Goal: Task Accomplishment & Management: Use online tool/utility

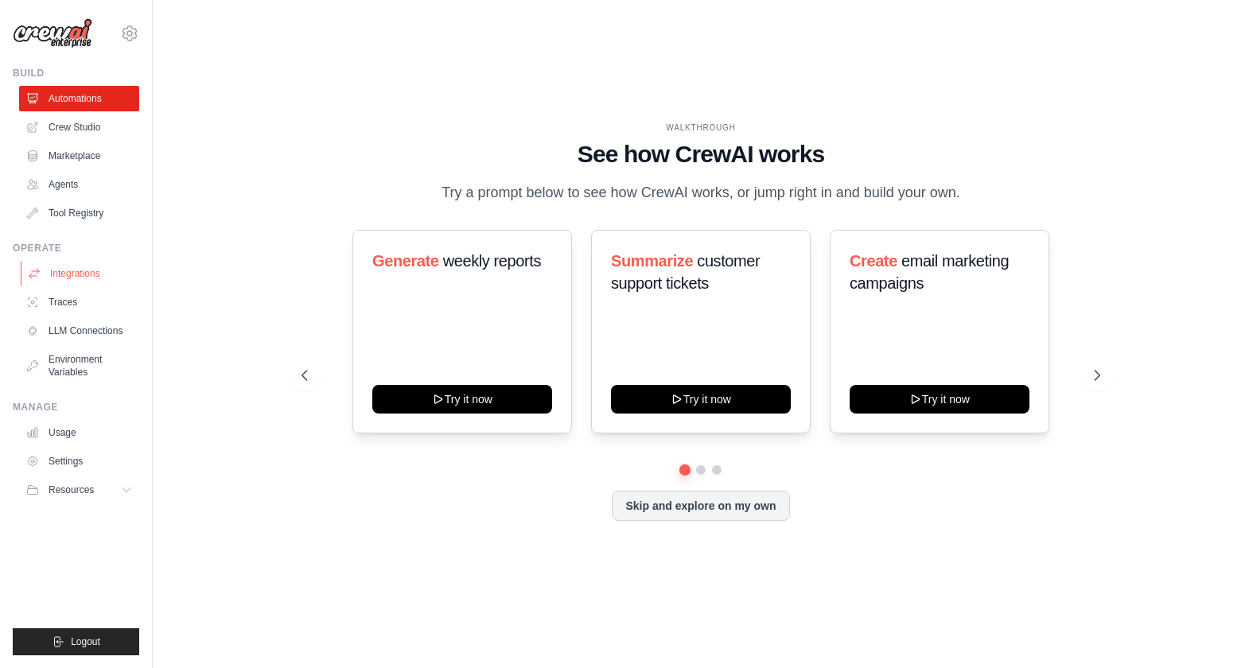
click at [70, 261] on link "Integrations" at bounding box center [81, 273] width 120 height 25
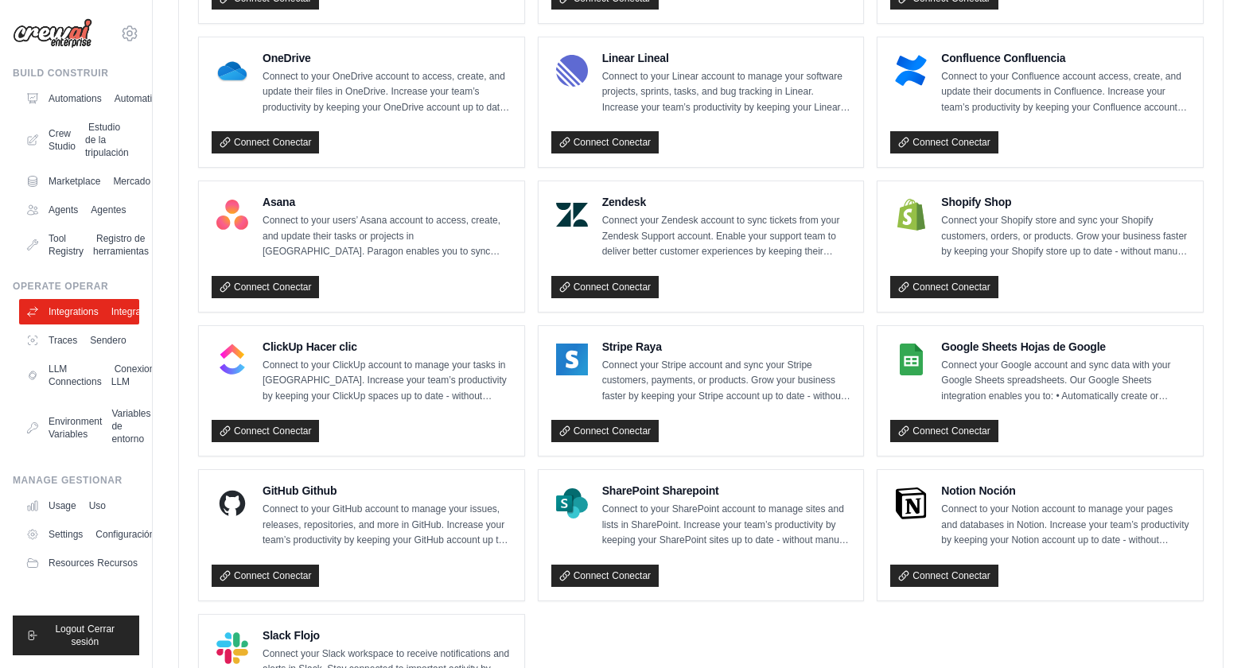
scroll to position [1023, 0]
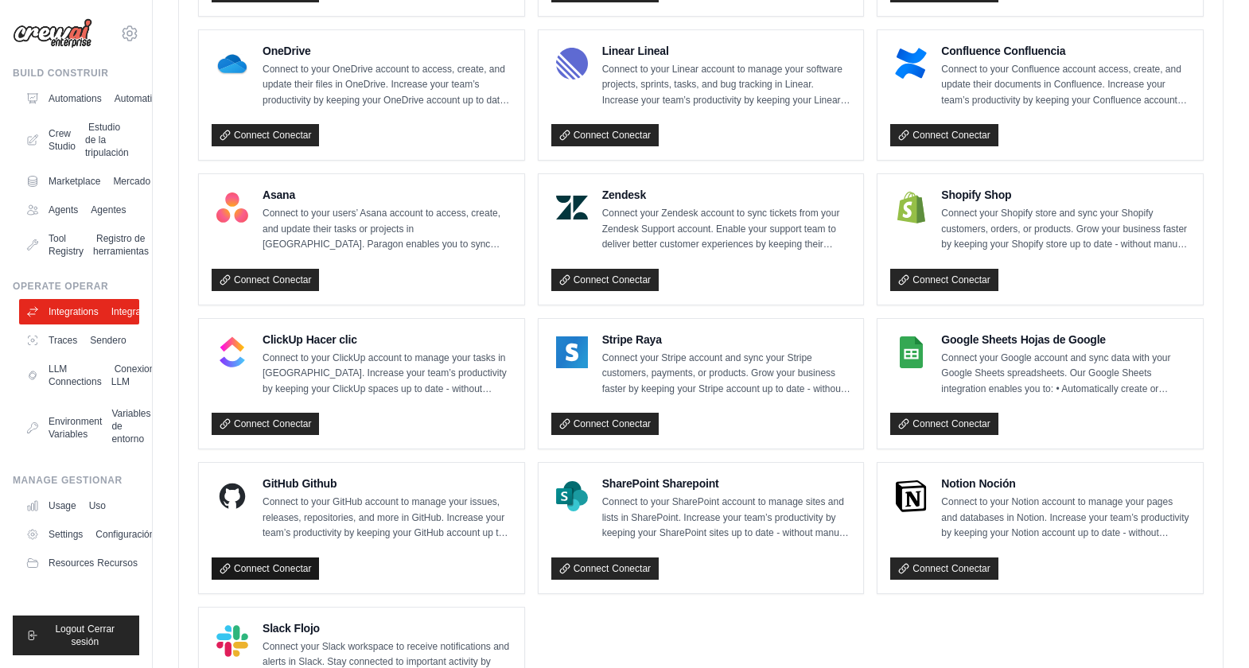
click at [244, 558] on link "Connect Conectar" at bounding box center [265, 569] width 107 height 22
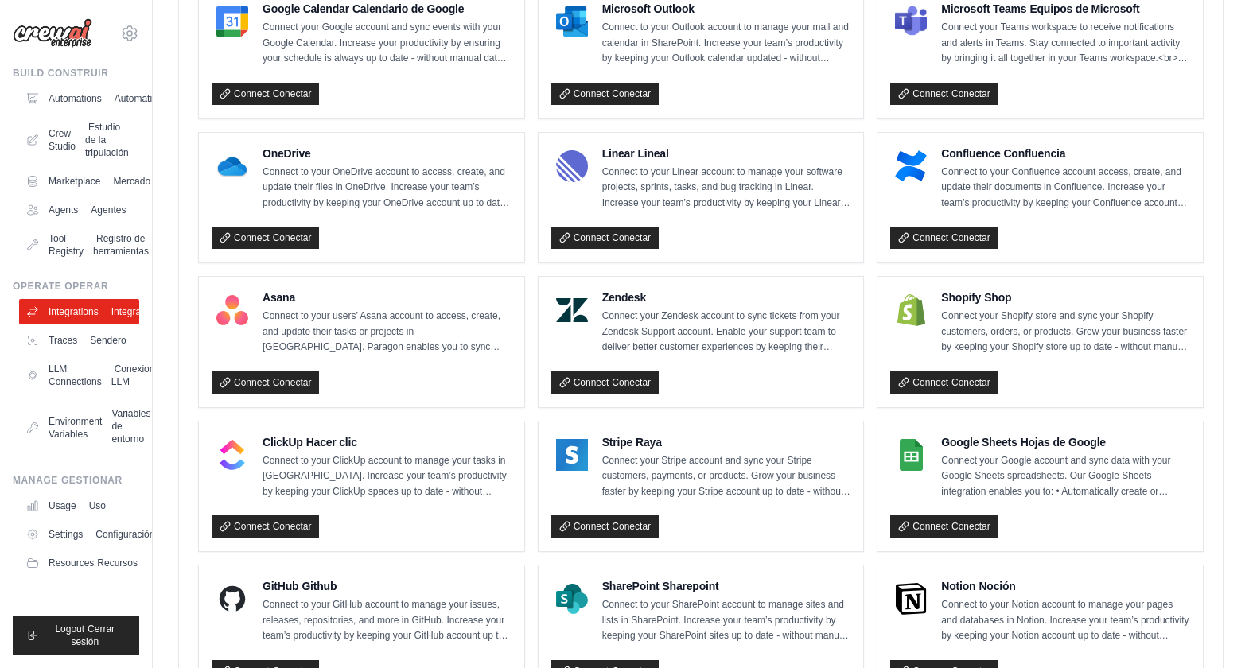
scroll to position [920, 0]
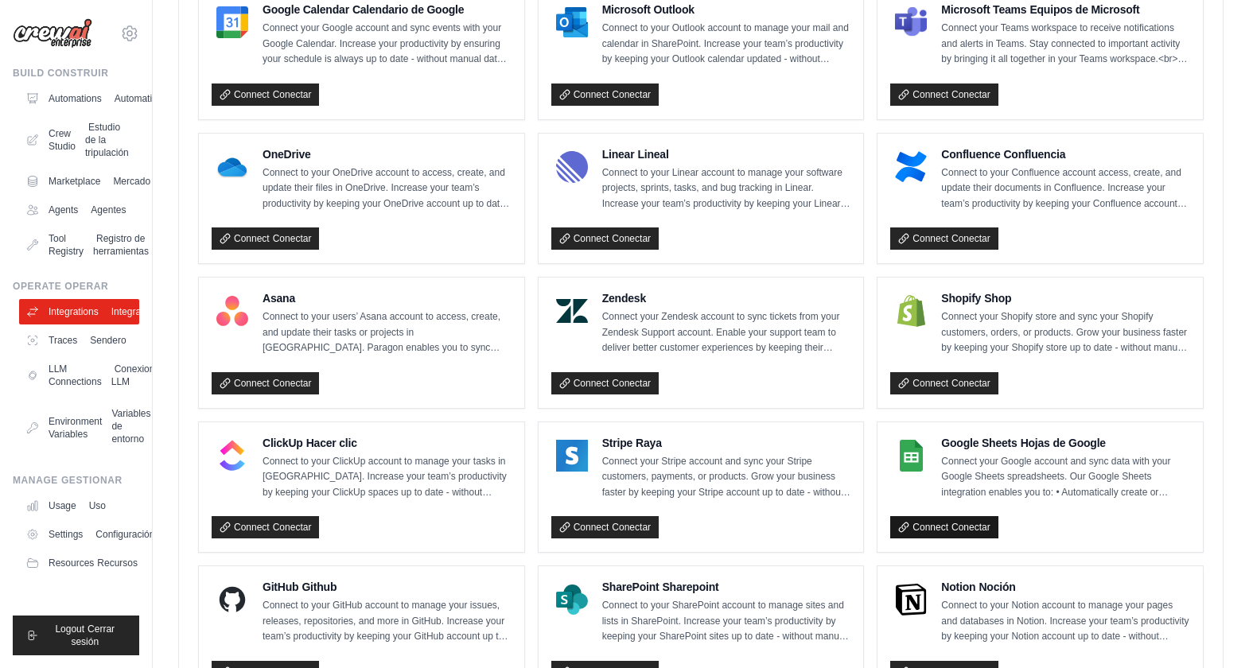
click at [930, 516] on link "Connect Conectar" at bounding box center [943, 527] width 107 height 22
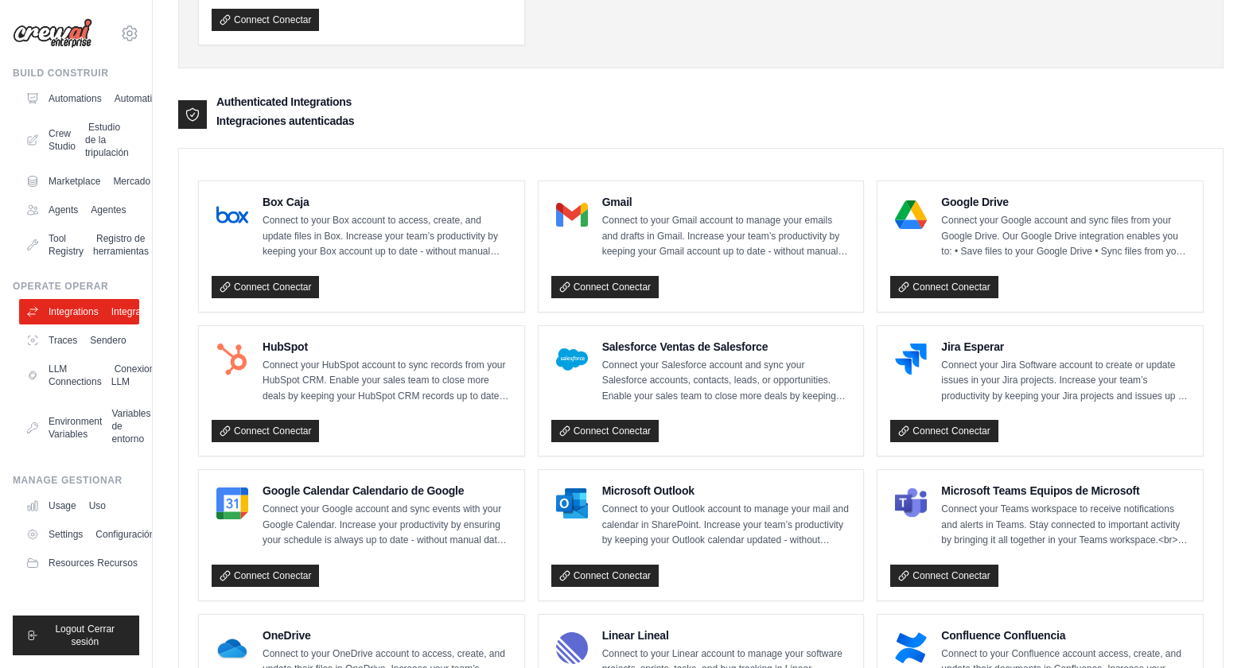
scroll to position [418, 0]
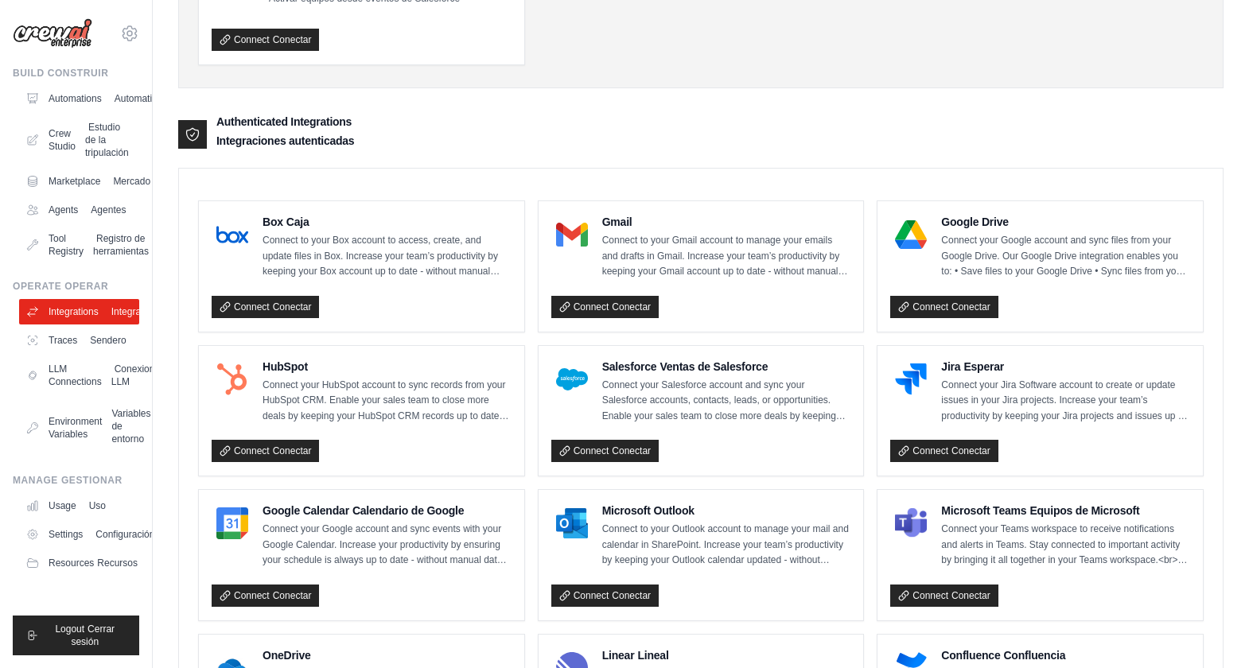
click at [612, 290] on div "Connect Conectar" at bounding box center [701, 304] width 300 height 29
click at [612, 301] on sider-trans-text "Conectar" at bounding box center [631, 306] width 39 height 11
click at [76, 358] on link "LLM Connections Conexiones LLM" at bounding box center [81, 375] width 120 height 38
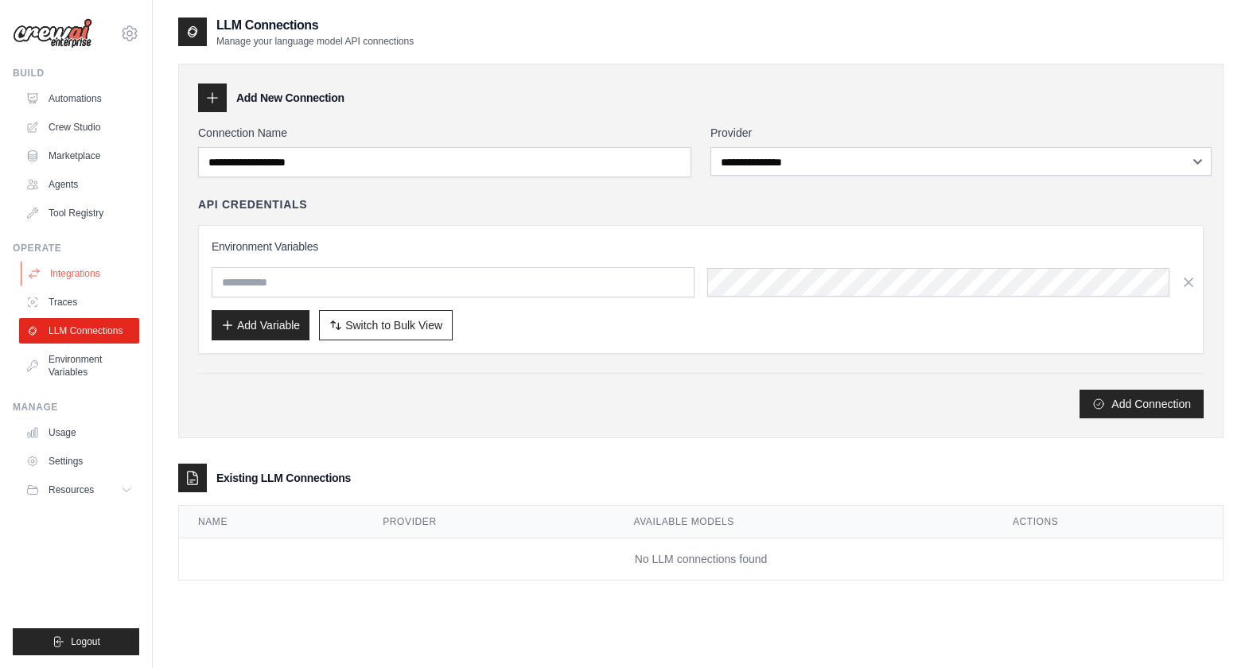
click at [74, 261] on link "Integrations" at bounding box center [81, 273] width 120 height 25
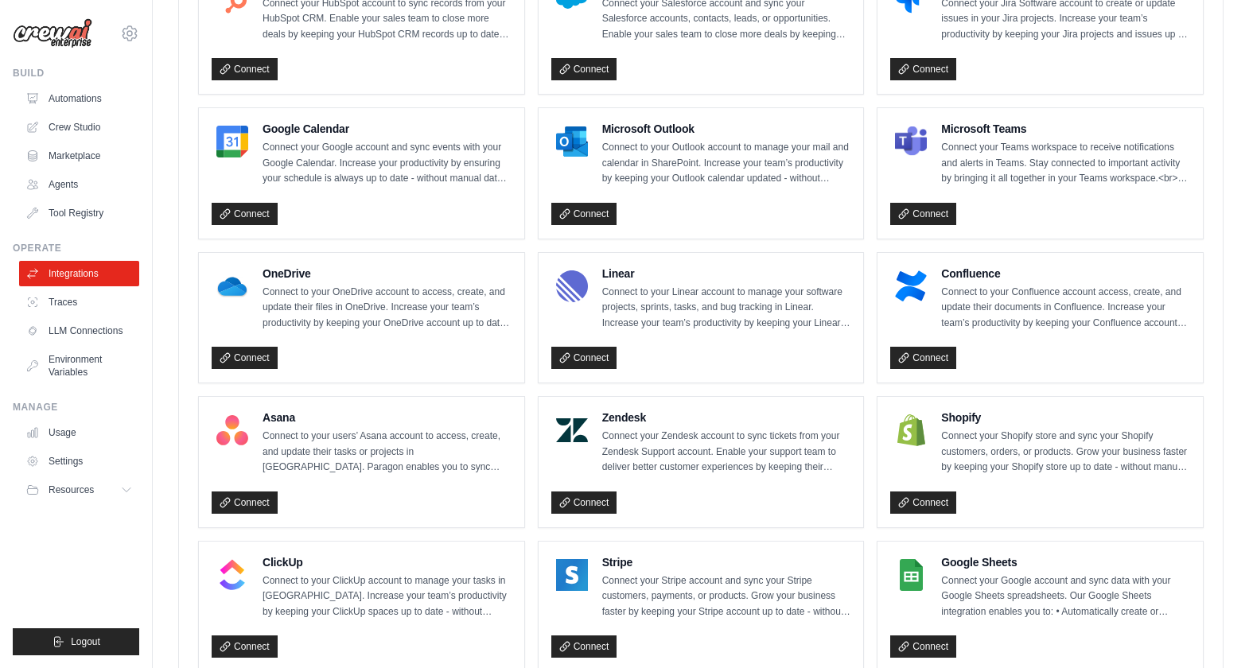
scroll to position [905, 0]
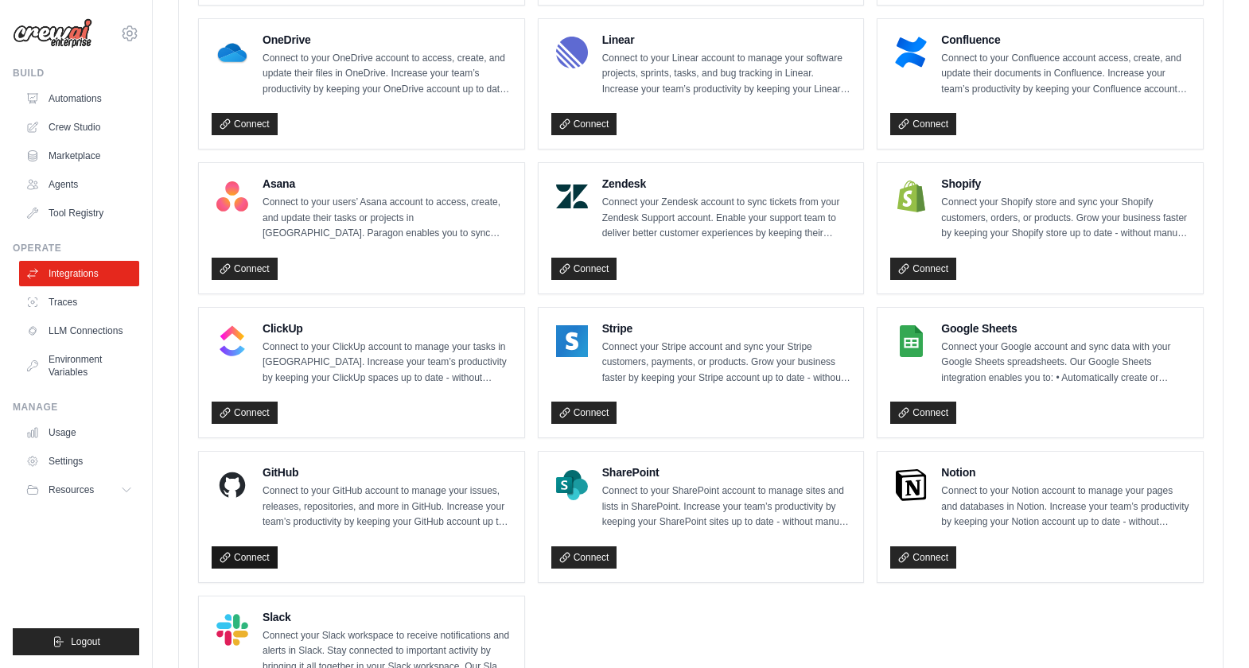
click at [220, 552] on icon at bounding box center [225, 557] width 11 height 11
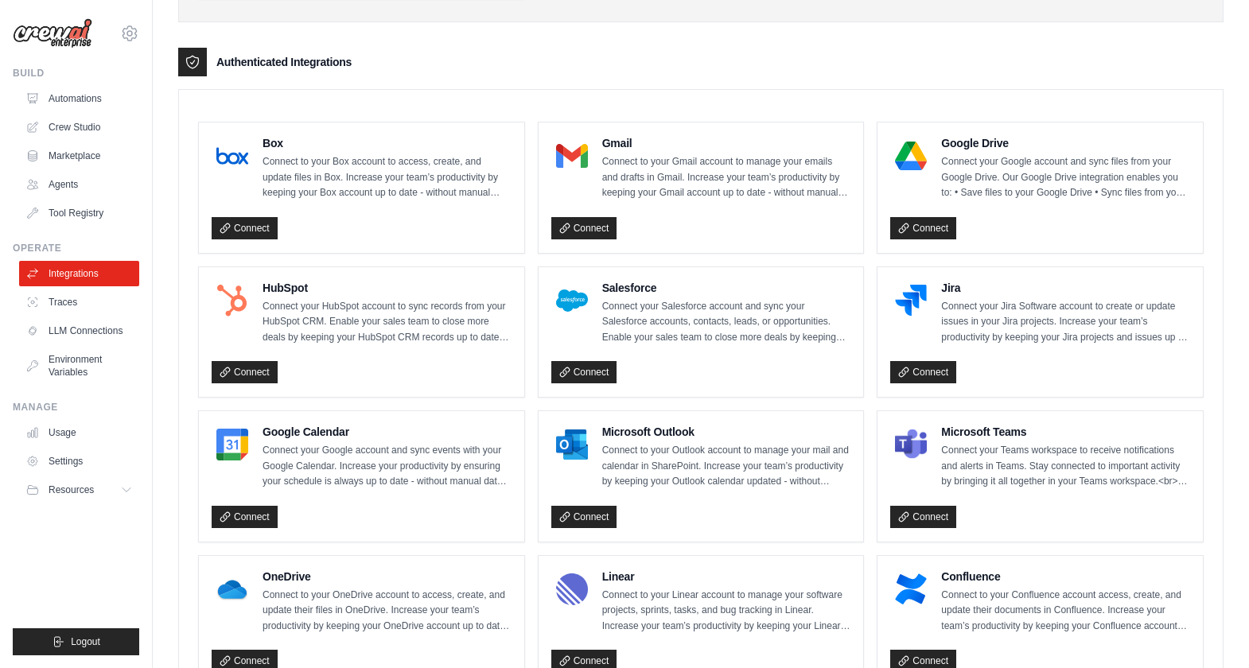
scroll to position [0, 0]
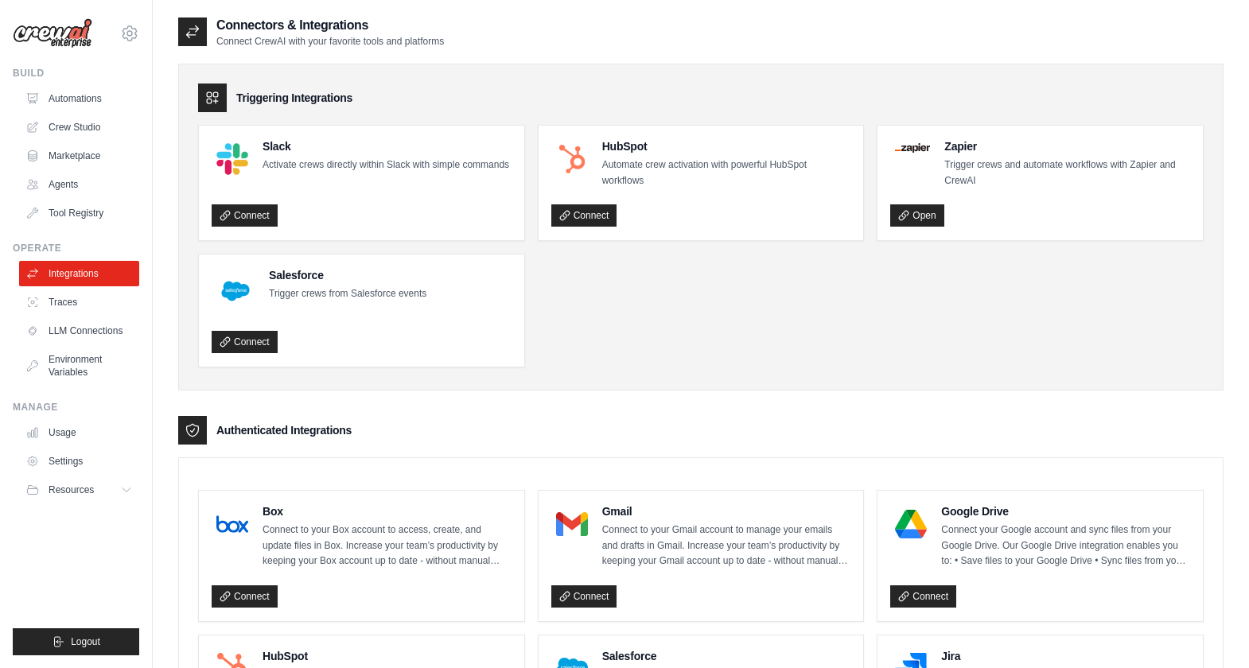
click at [255, 27] on h2 "Connectors & Integrations" at bounding box center [330, 25] width 228 height 19
click at [85, 87] on link "Automations" at bounding box center [81, 98] width 120 height 25
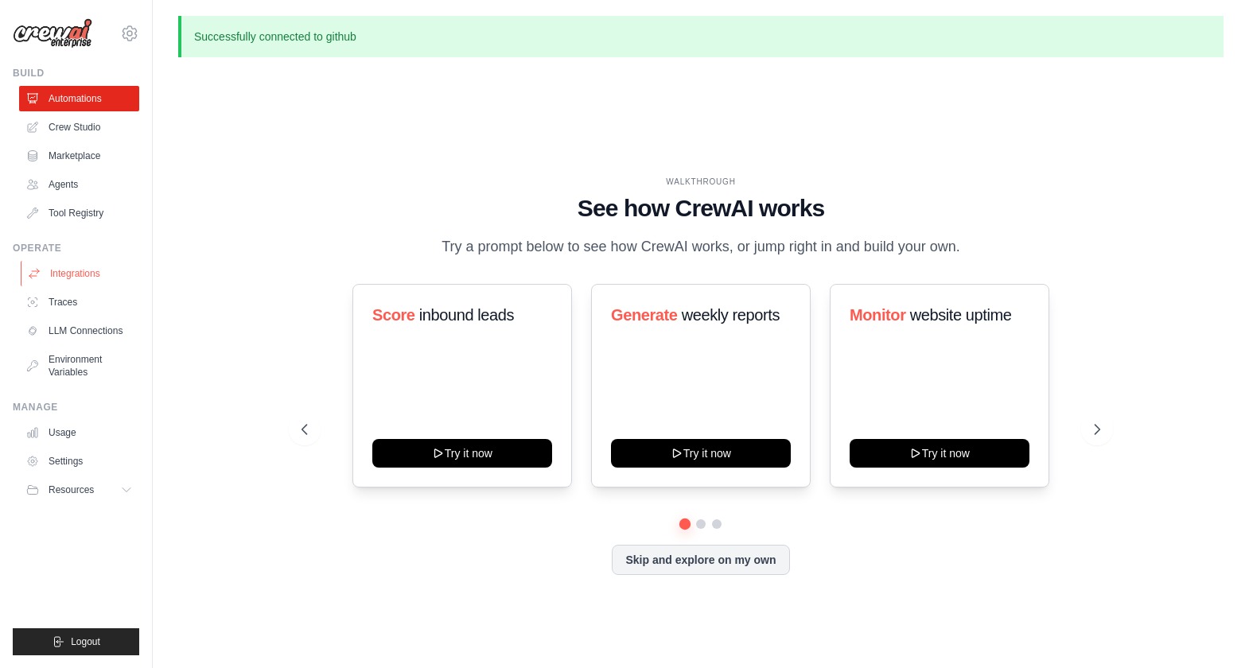
click at [72, 261] on link "Integrations" at bounding box center [81, 273] width 120 height 25
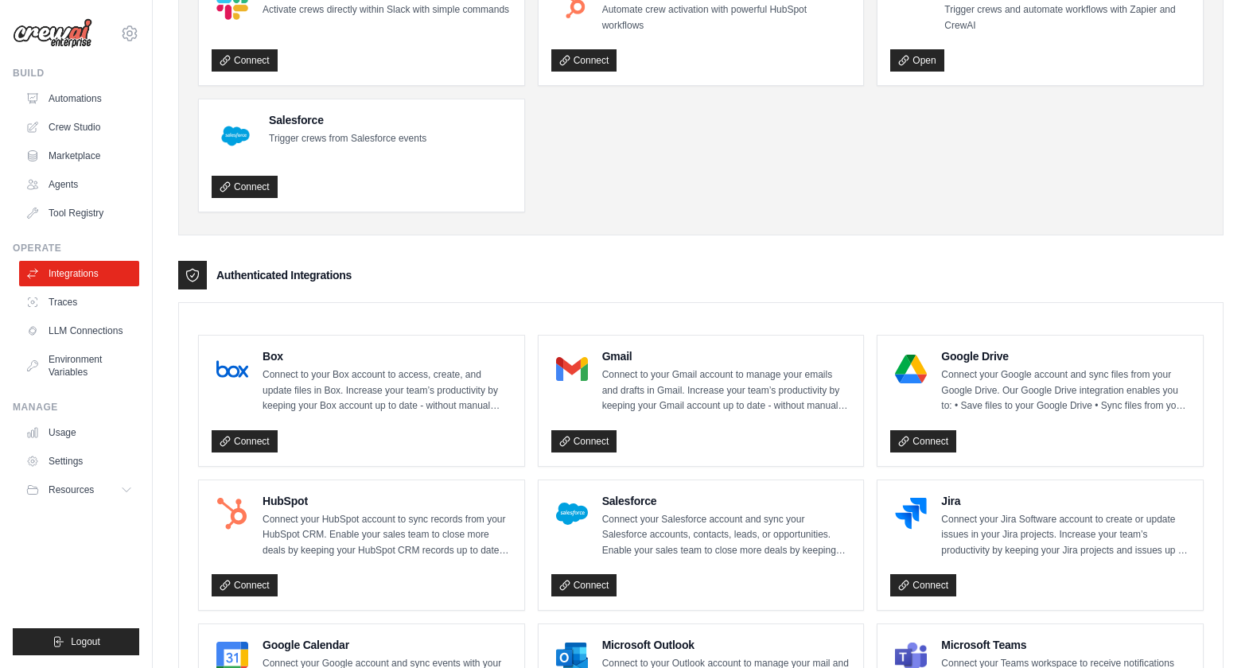
scroll to position [156, 0]
click at [578, 430] on link "Connect" at bounding box center [584, 441] width 66 height 22
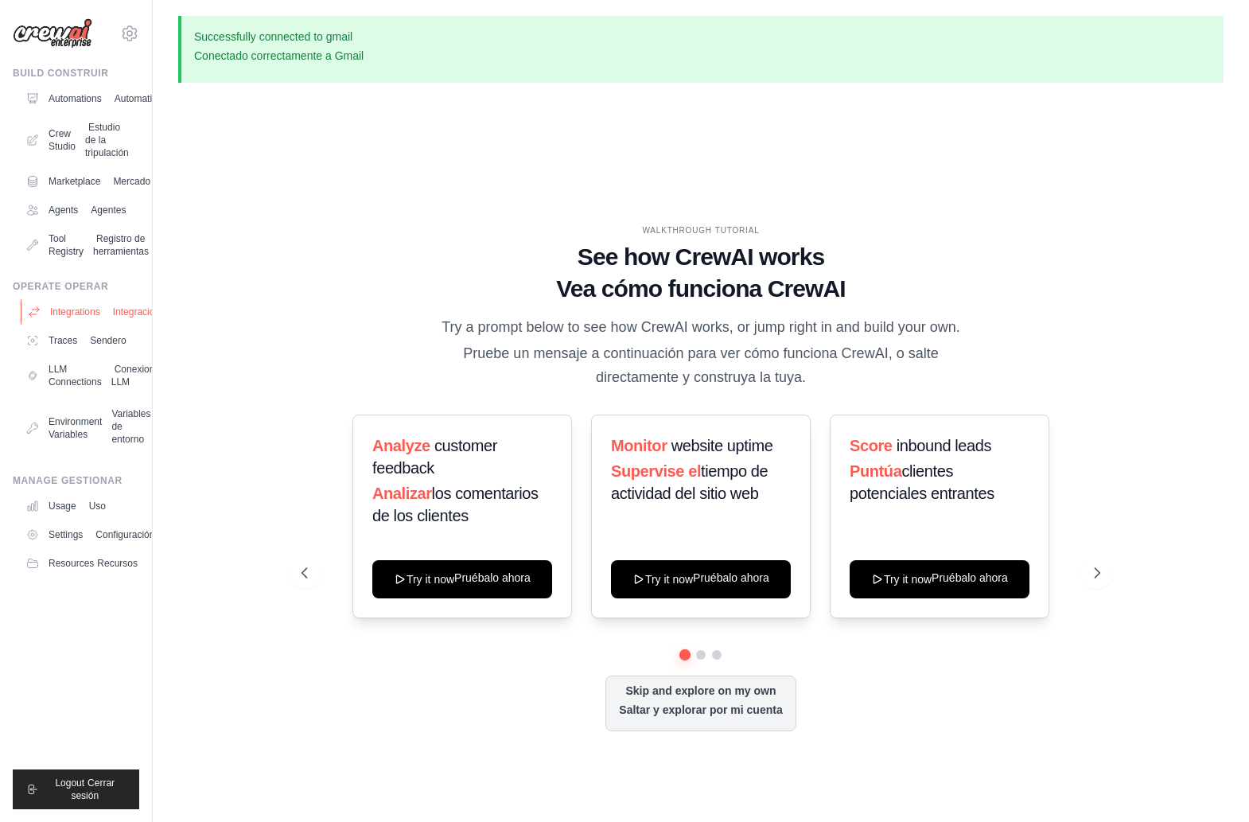
click at [101, 299] on link "Integrations Integraciones" at bounding box center [81, 311] width 120 height 25
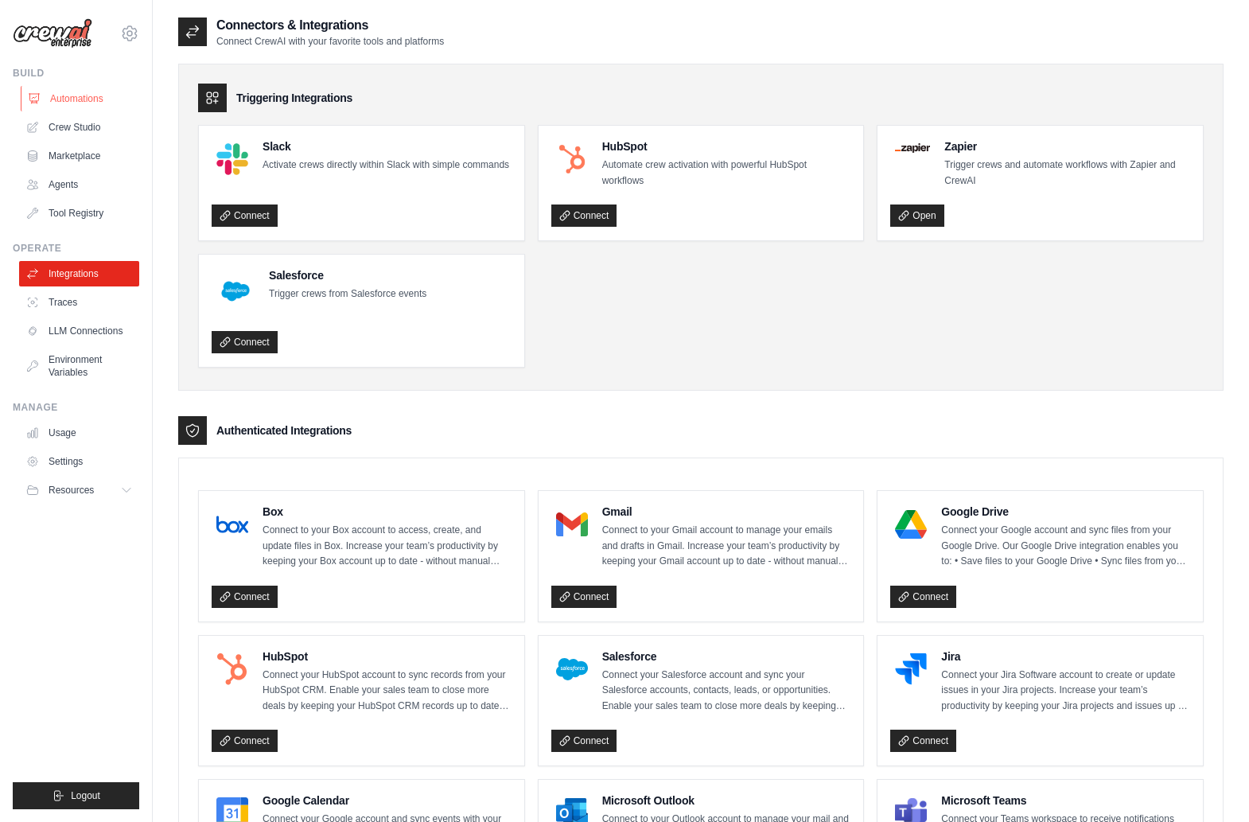
click at [88, 93] on link "Automations" at bounding box center [81, 98] width 120 height 25
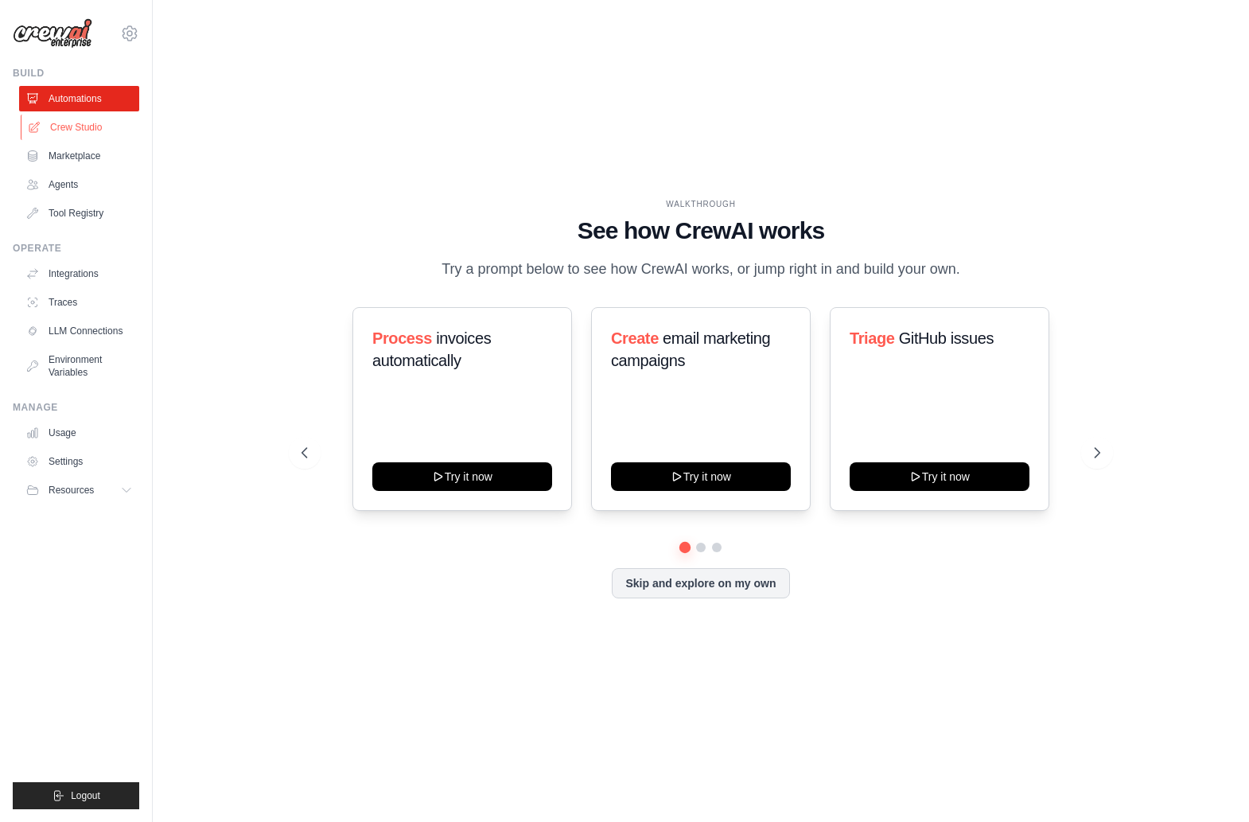
click at [84, 119] on link "Crew Studio" at bounding box center [81, 127] width 120 height 25
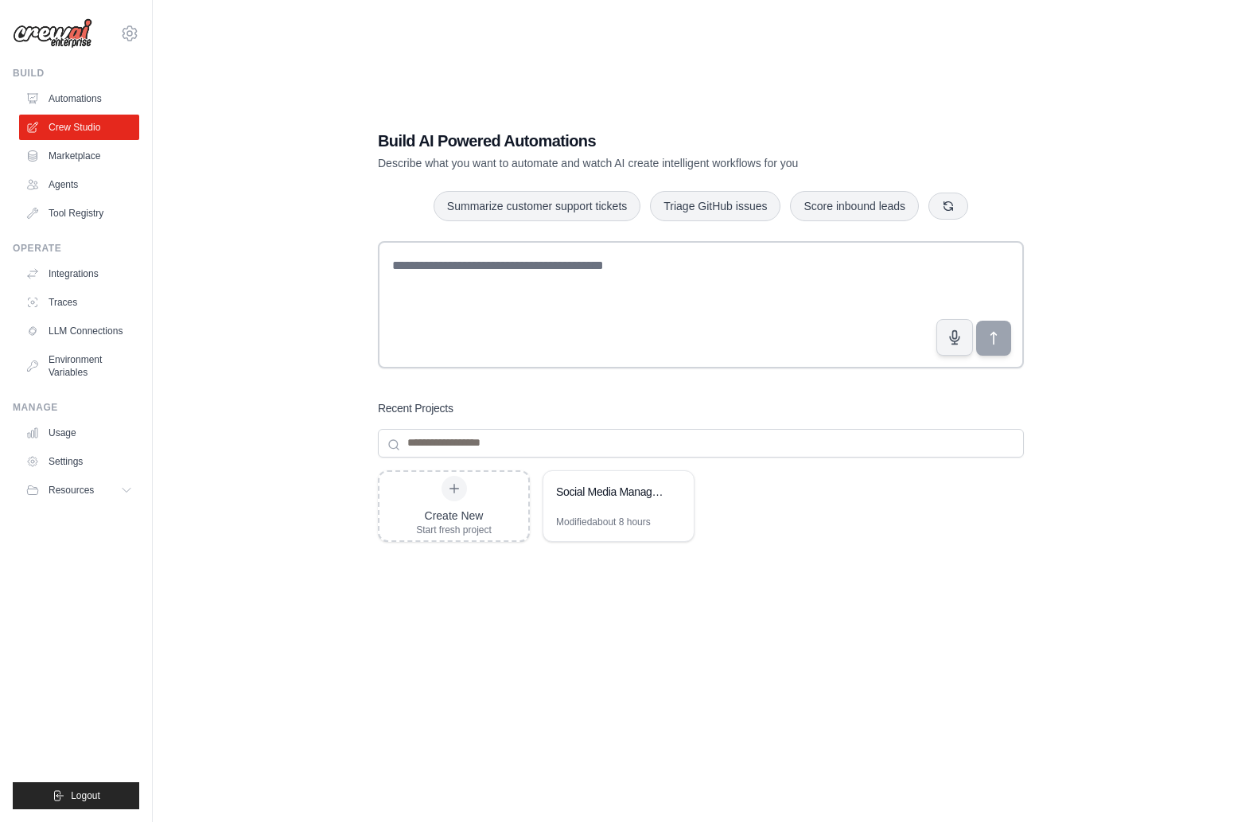
click at [54, 185] on ul "Automations Crew Studio Marketplace Agents Tool Registry" at bounding box center [79, 156] width 120 height 140
click at [56, 172] on link "Agents" at bounding box center [81, 184] width 120 height 25
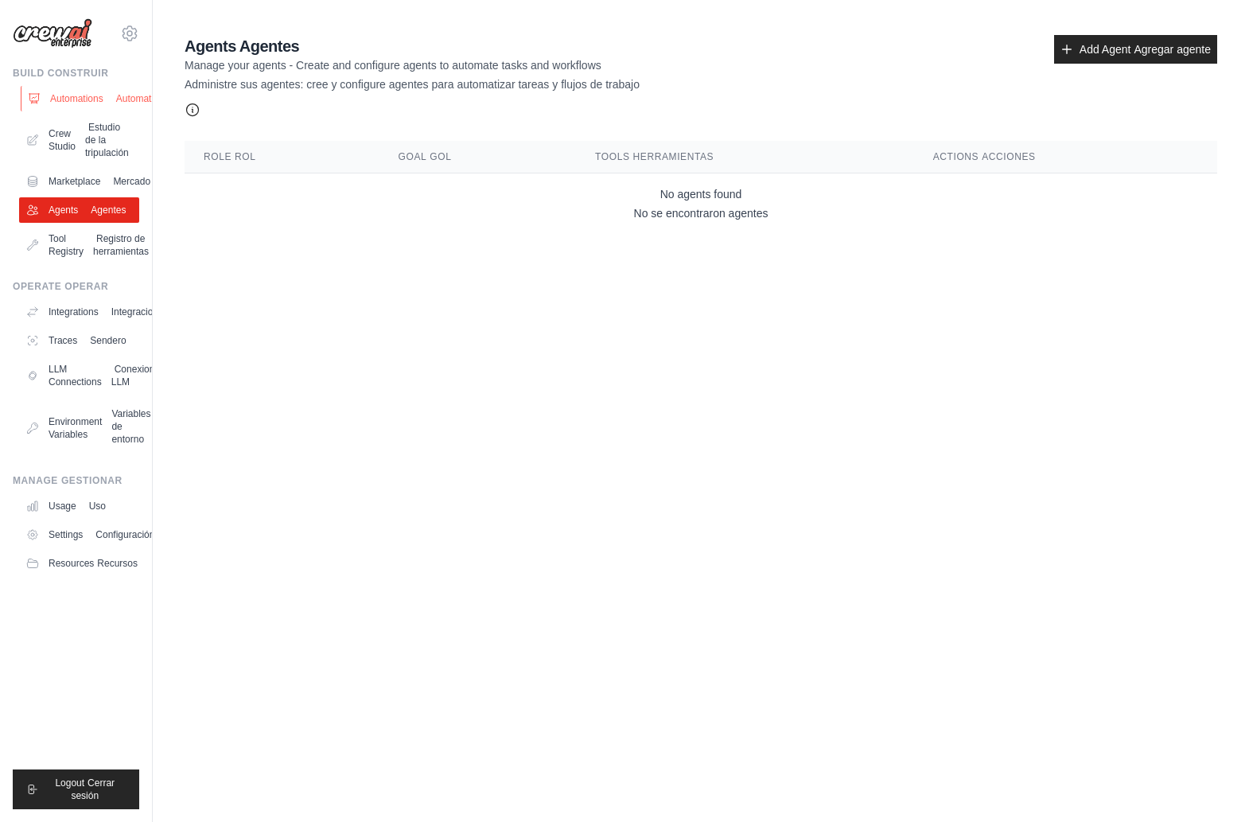
click at [72, 96] on link "Automations Automatizaciones" at bounding box center [81, 98] width 120 height 25
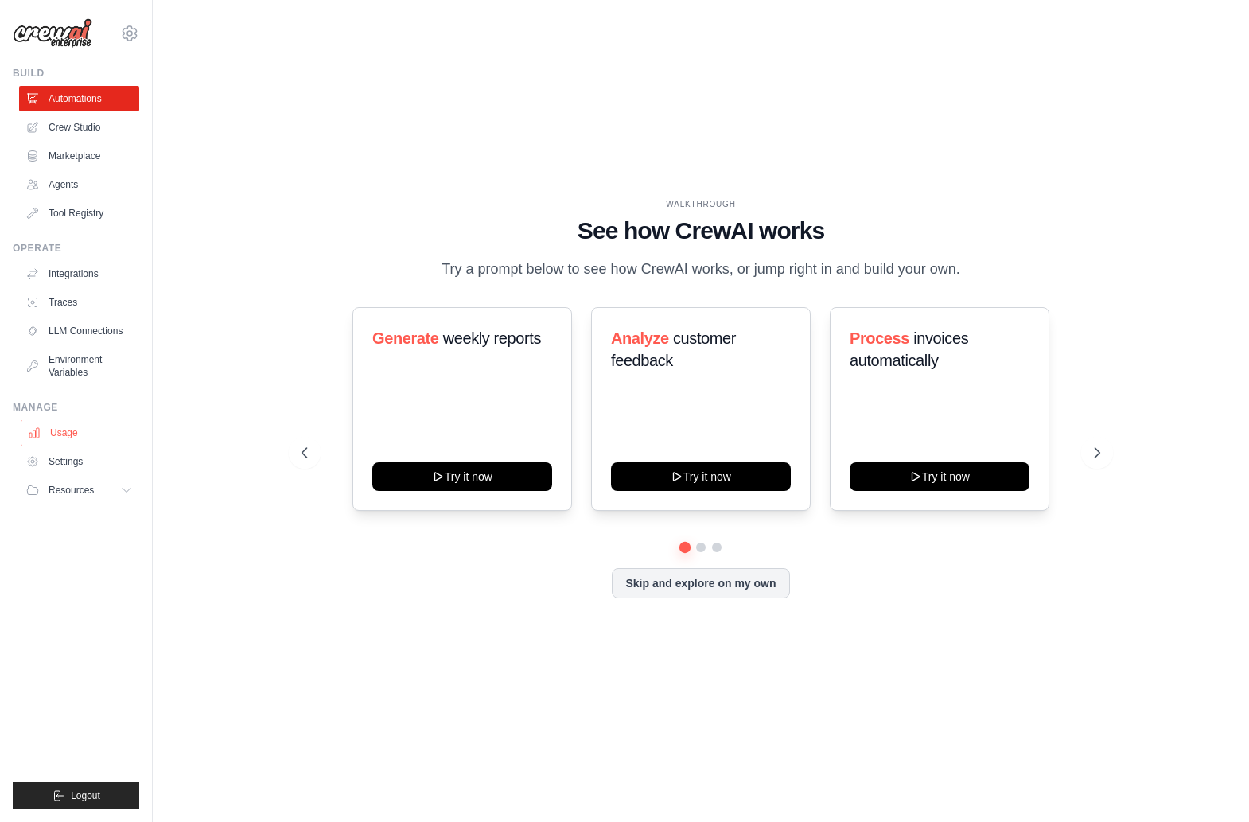
click at [70, 420] on link "Usage" at bounding box center [81, 432] width 120 height 25
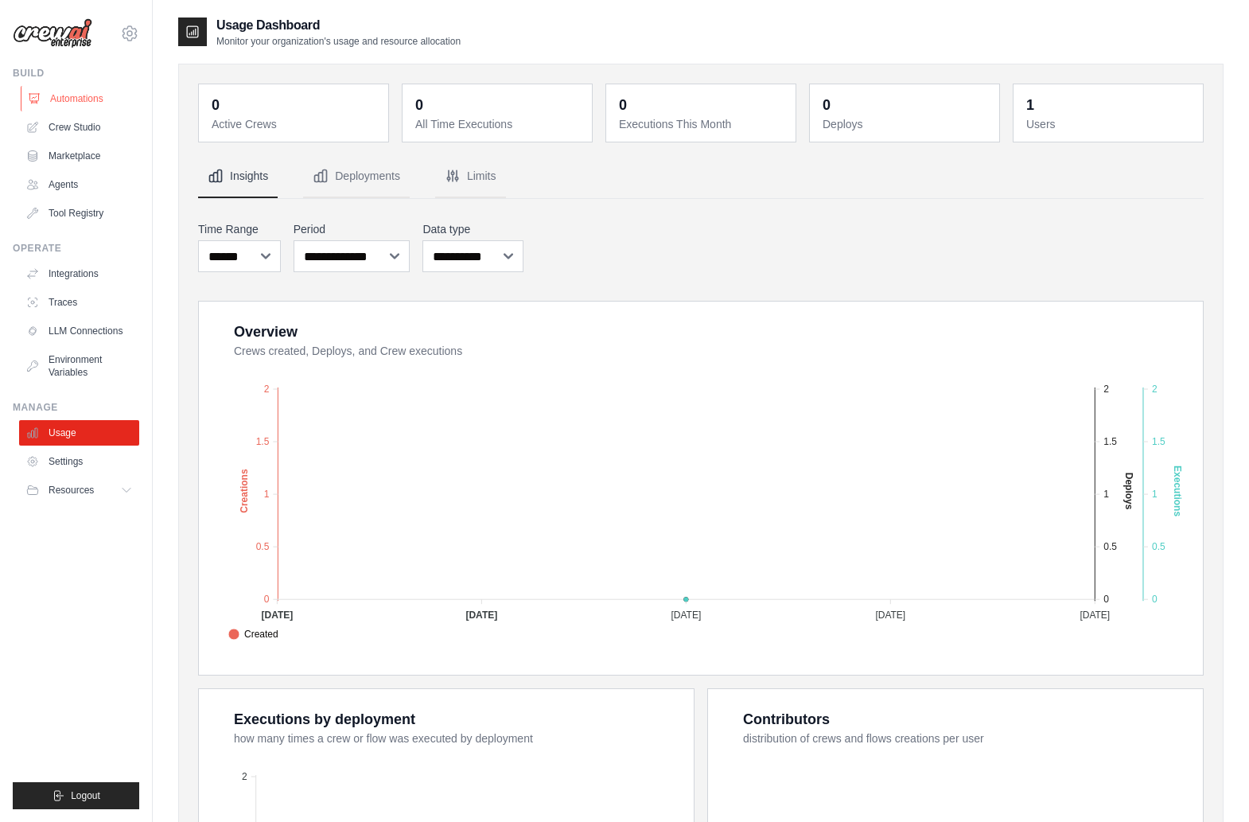
click at [61, 88] on link "Automations" at bounding box center [81, 98] width 120 height 25
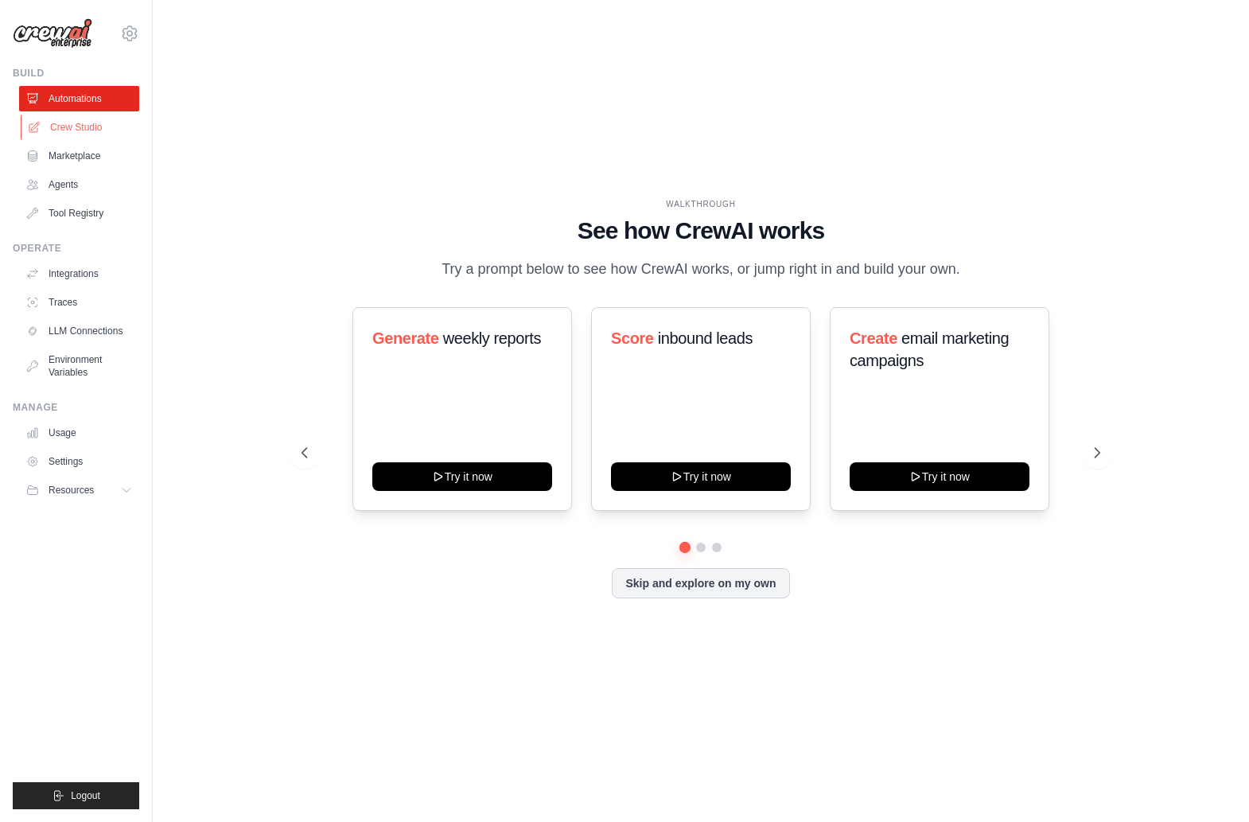
click at [57, 119] on link "Crew Studio" at bounding box center [81, 127] width 120 height 25
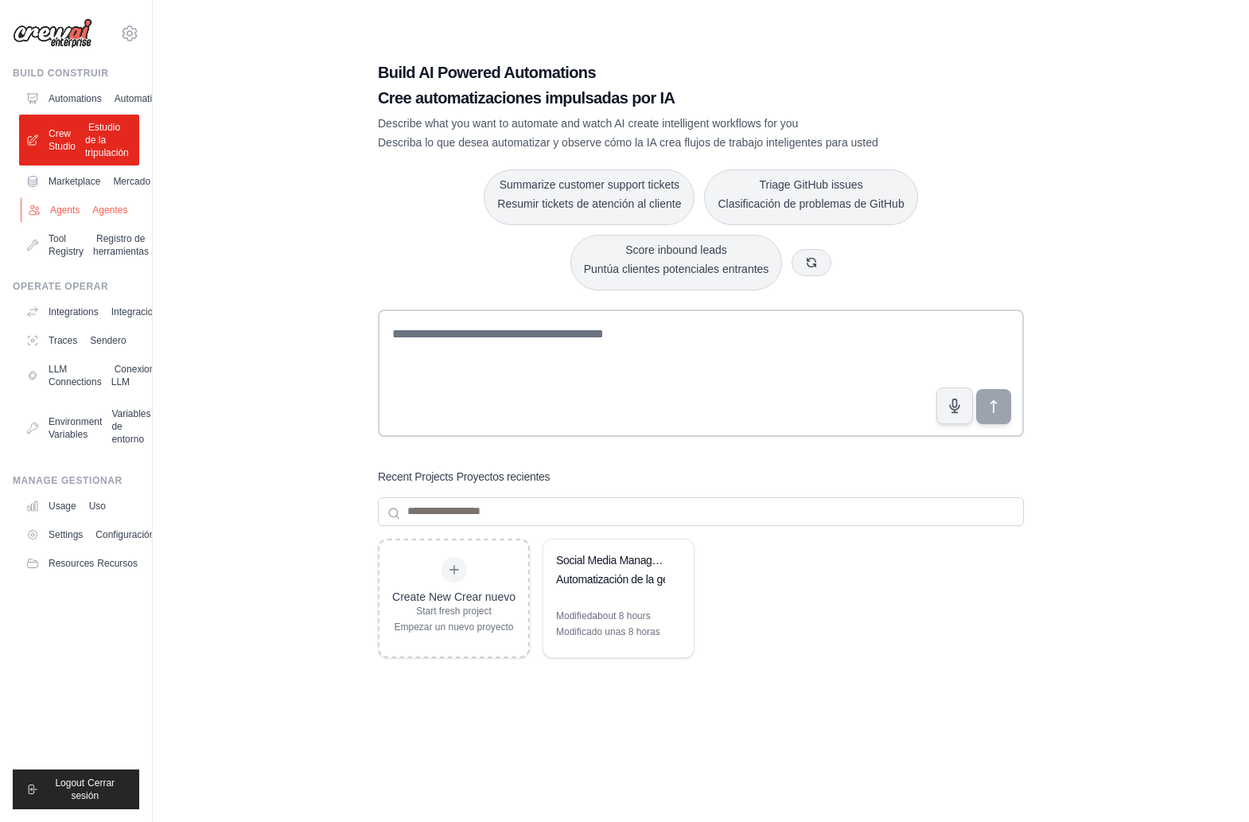
click at [67, 197] on link "Agents Agentes" at bounding box center [81, 209] width 120 height 25
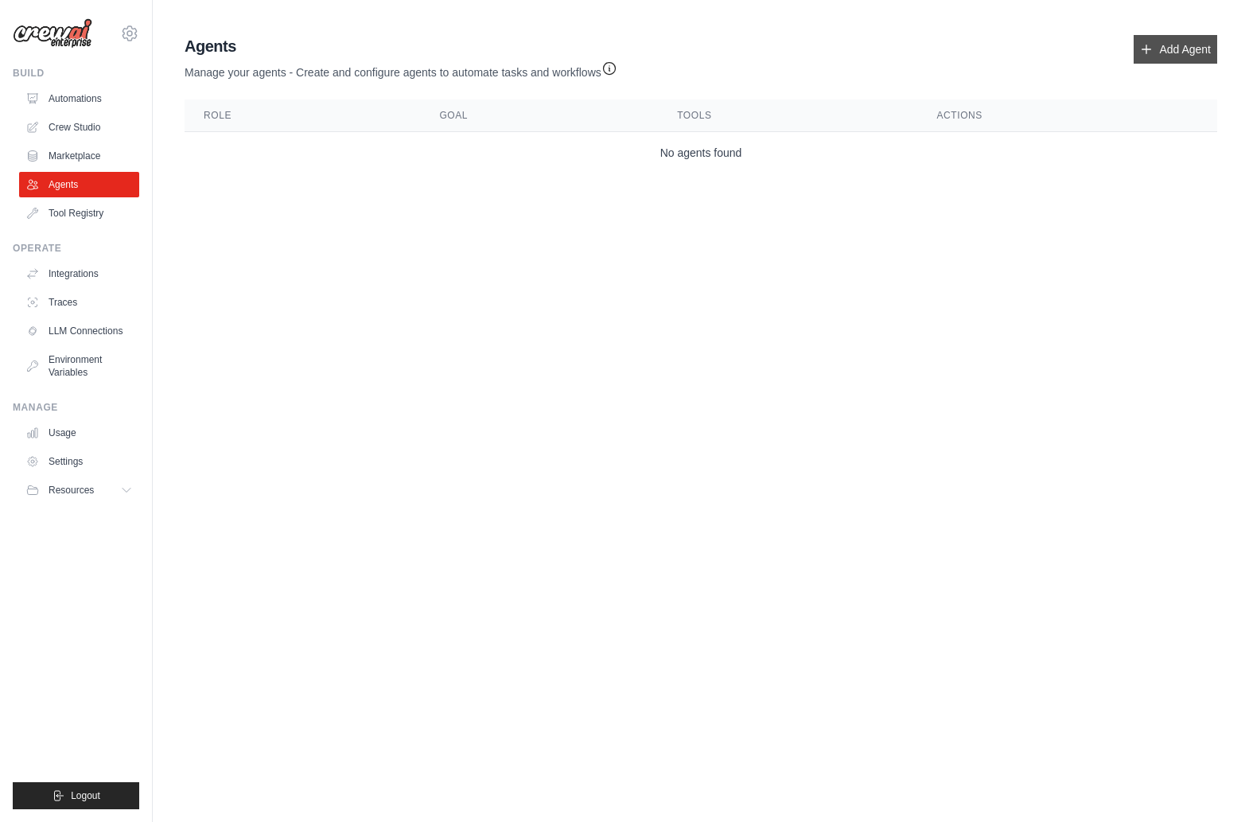
click at [1184, 40] on link "Add Agent" at bounding box center [1176, 49] width 84 height 29
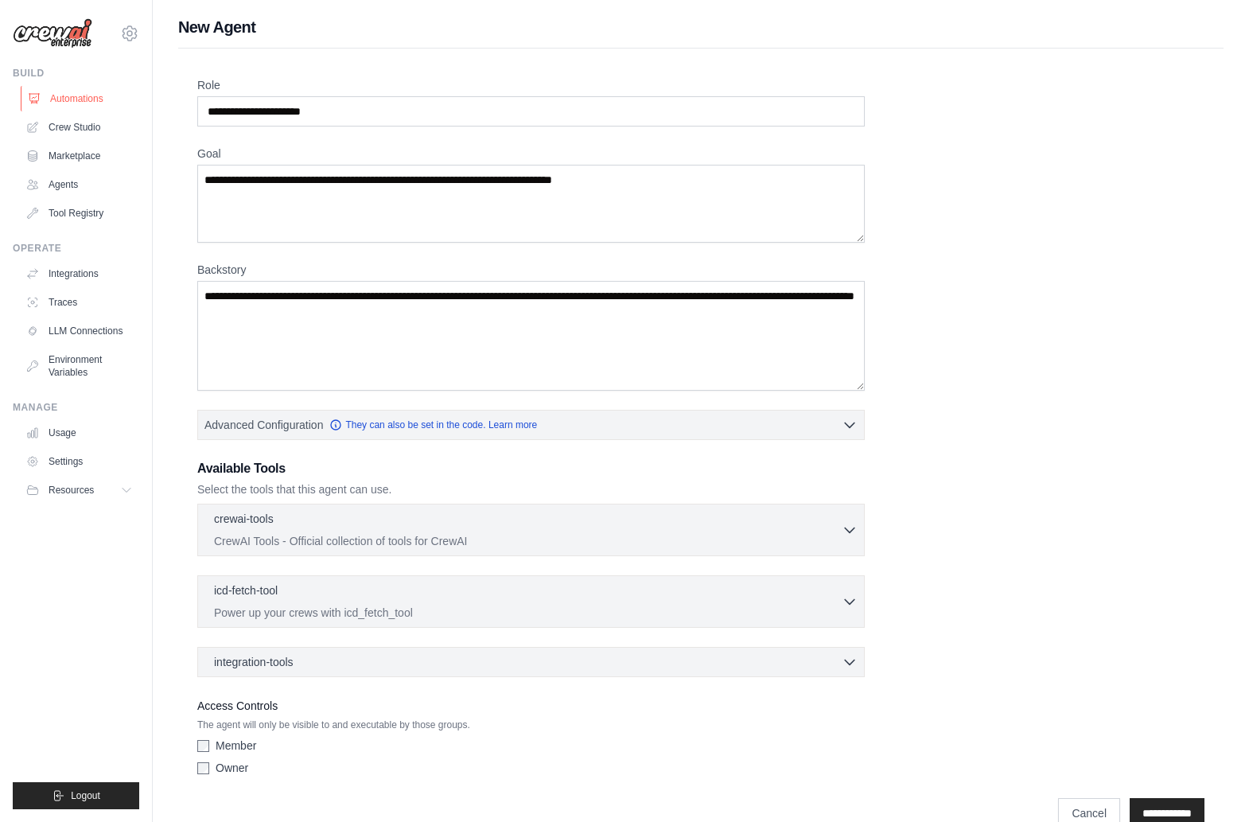
click at [62, 92] on link "Automations" at bounding box center [81, 98] width 120 height 25
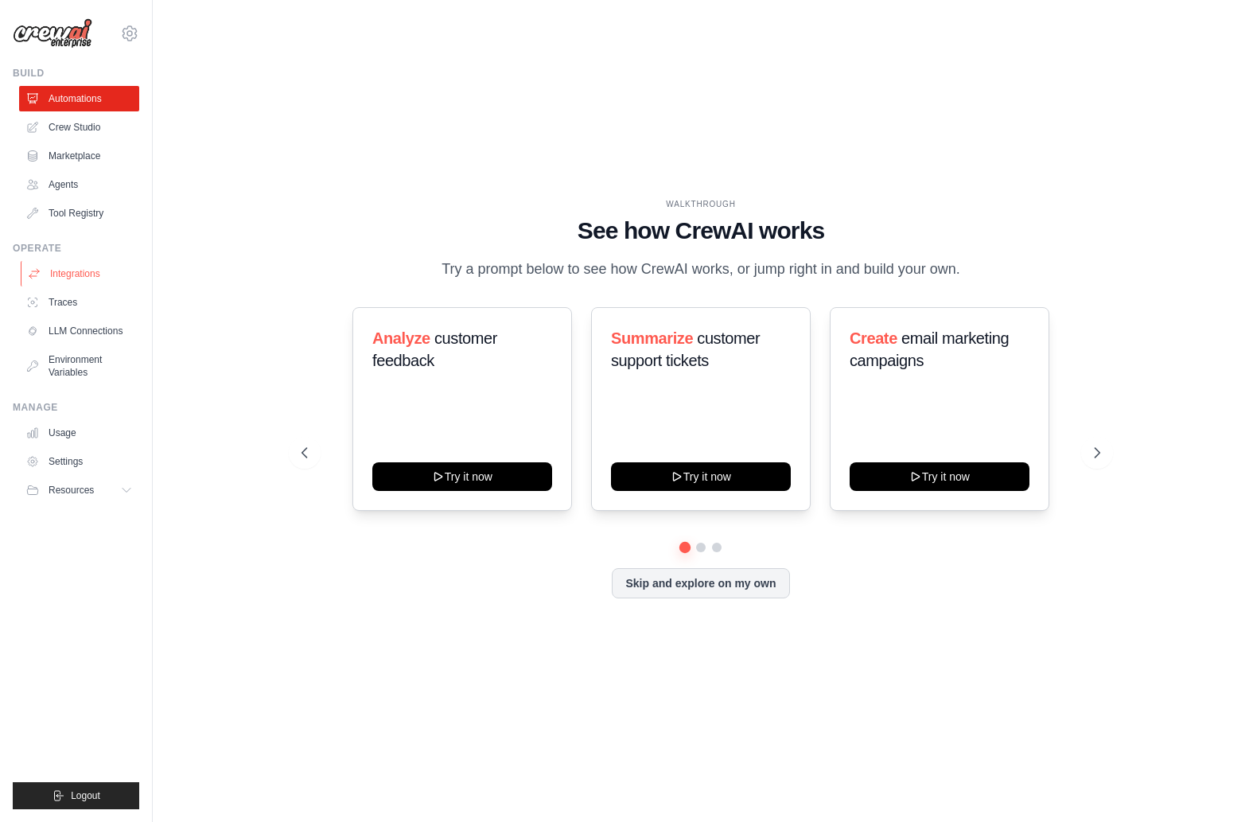
click at [74, 261] on link "Integrations" at bounding box center [81, 273] width 120 height 25
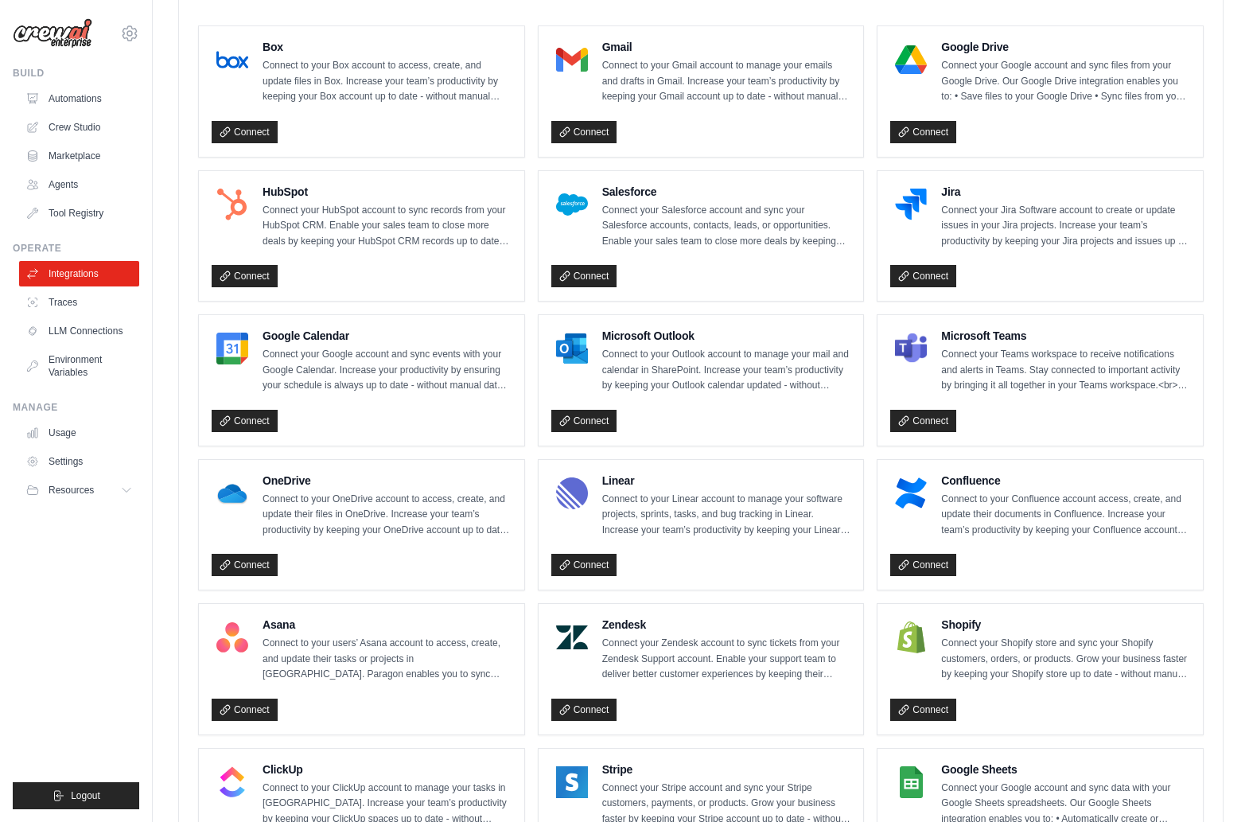
scroll to position [752, 0]
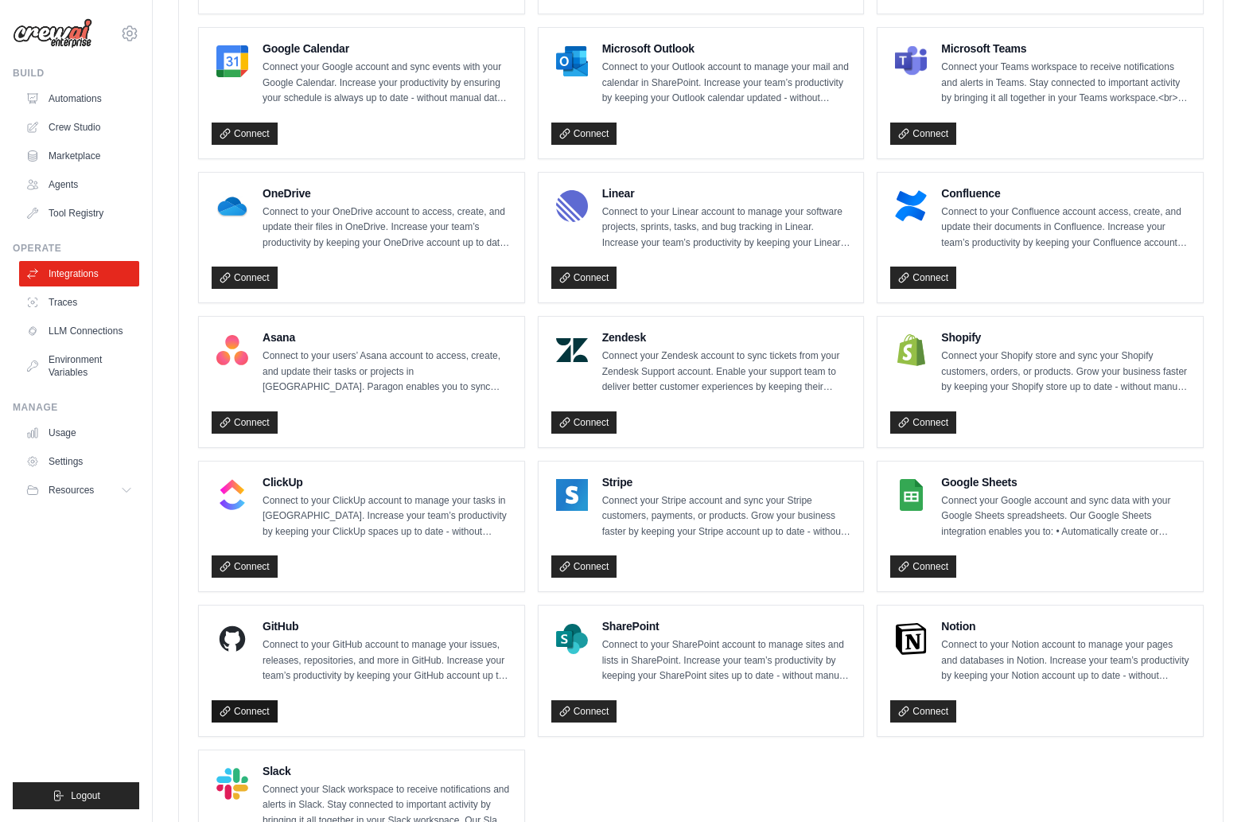
click at [237, 700] on link "Connect" at bounding box center [245, 711] width 66 height 22
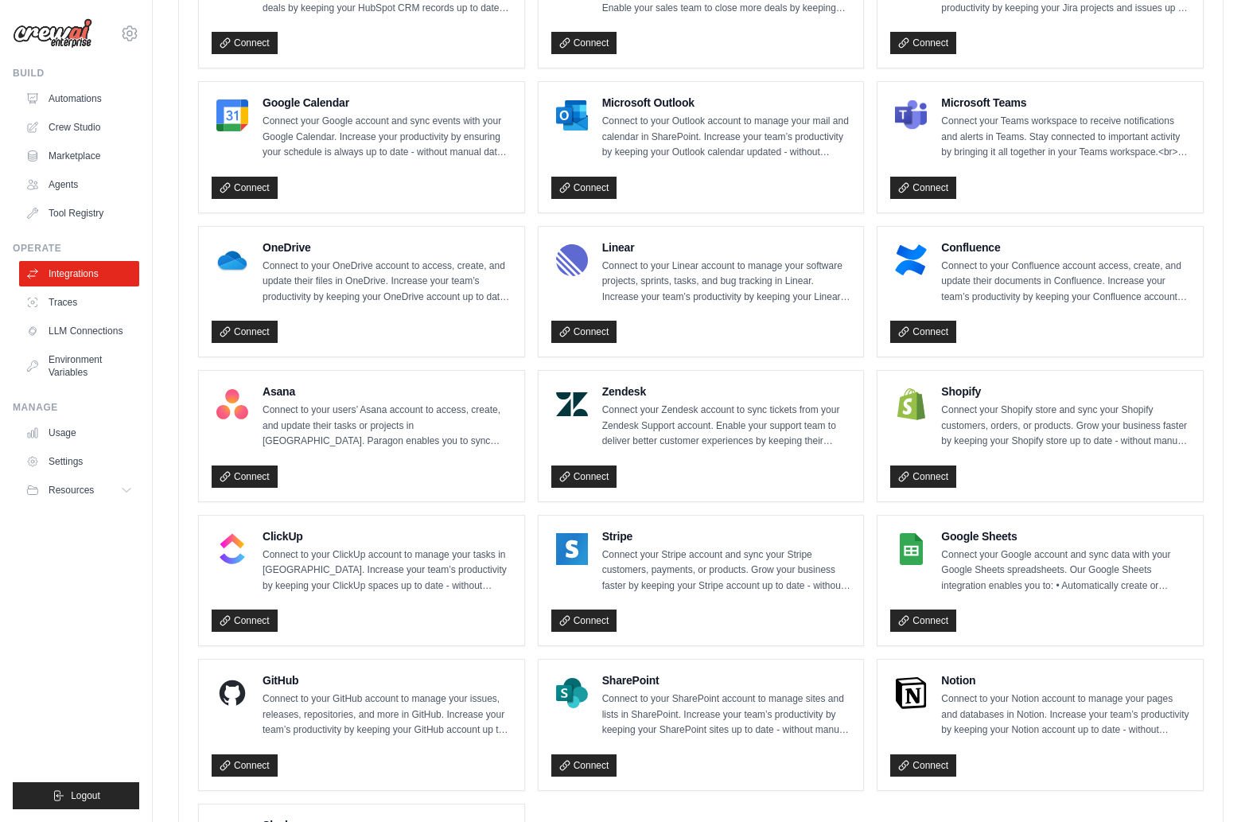
scroll to position [702, 0]
